Goal: Task Accomplishment & Management: Manage account settings

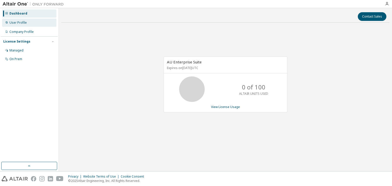
click at [23, 24] on div "User Profile" at bounding box center [17, 23] width 17 height 4
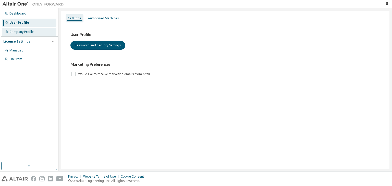
click at [27, 31] on div "Company Profile" at bounding box center [21, 32] width 24 height 4
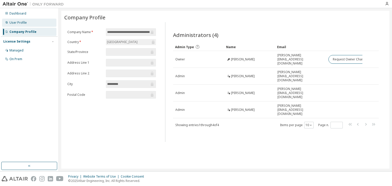
click at [23, 23] on div "User Profile" at bounding box center [17, 23] width 17 height 4
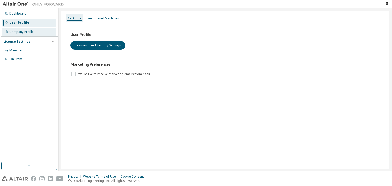
click at [23, 33] on div "Company Profile" at bounding box center [21, 32] width 24 height 4
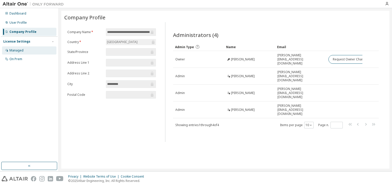
click at [25, 49] on div "Managed" at bounding box center [29, 50] width 54 height 8
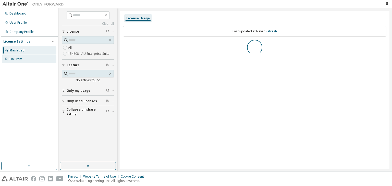
click at [27, 59] on div "On Prem" at bounding box center [29, 59] width 54 height 8
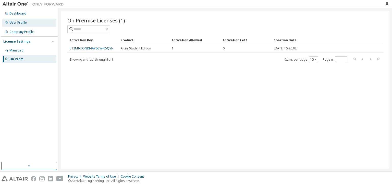
click at [28, 24] on div "User Profile" at bounding box center [29, 23] width 54 height 8
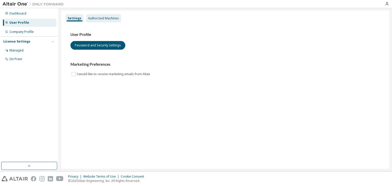
click at [97, 20] on div "Authorized Machines" at bounding box center [103, 18] width 31 height 4
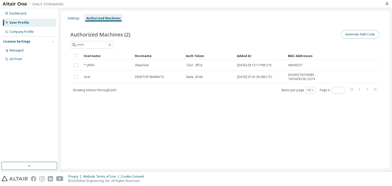
click at [350, 32] on button "Generate Auth Code" at bounding box center [360, 34] width 38 height 9
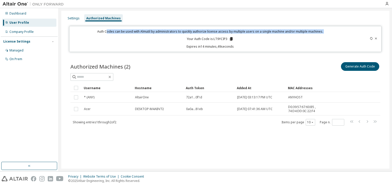
drag, startPoint x: 108, startPoint y: 32, endPoint x: 170, endPoint y: 36, distance: 61.9
click at [170, 36] on div "Auth Codes can be used with Almutil by administrators to quickly authorize lice…" at bounding box center [209, 38] width 275 height 19
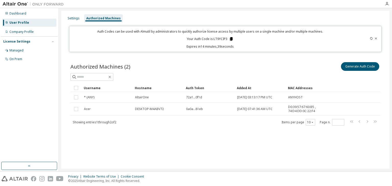
click at [232, 41] on icon at bounding box center [231, 39] width 5 height 5
click at [257, 42] on div "Auth Codes can be used with Almutil by administrators to quickly authorize lice…" at bounding box center [209, 38] width 275 height 19
